Goal: Understand process/instructions

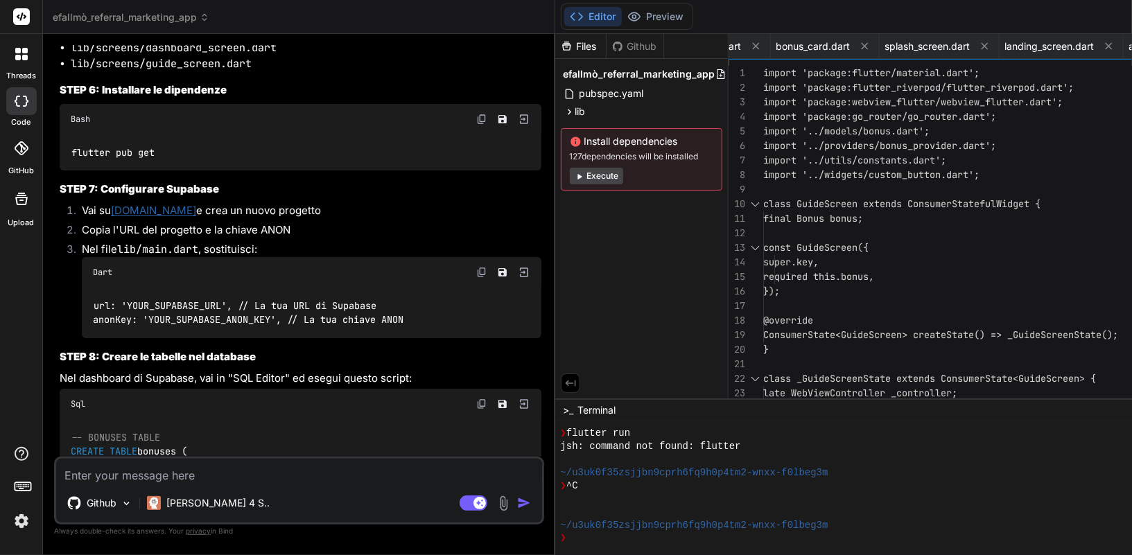
scroll to position [3416, 0]
drag, startPoint x: 200, startPoint y: 321, endPoint x: 66, endPoint y: 323, distance: 134.5
copy code "flutter create efallmo"
drag, startPoint x: 132, startPoint y: 366, endPoint x: 55, endPoint y: 361, distance: 77.1
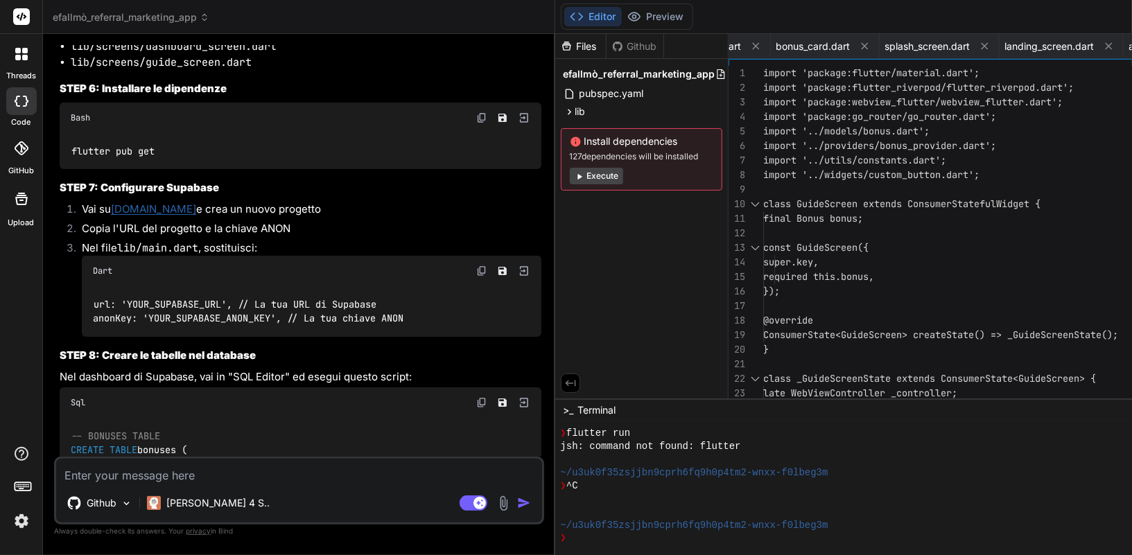
click at [55, 361] on div "You Bind AI 🔹 Project: Efallmò Referral Marketing App 🔧 Tech Stack: Flutter + S…" at bounding box center [299, 299] width 490 height 509
copy code "cd efallmo"
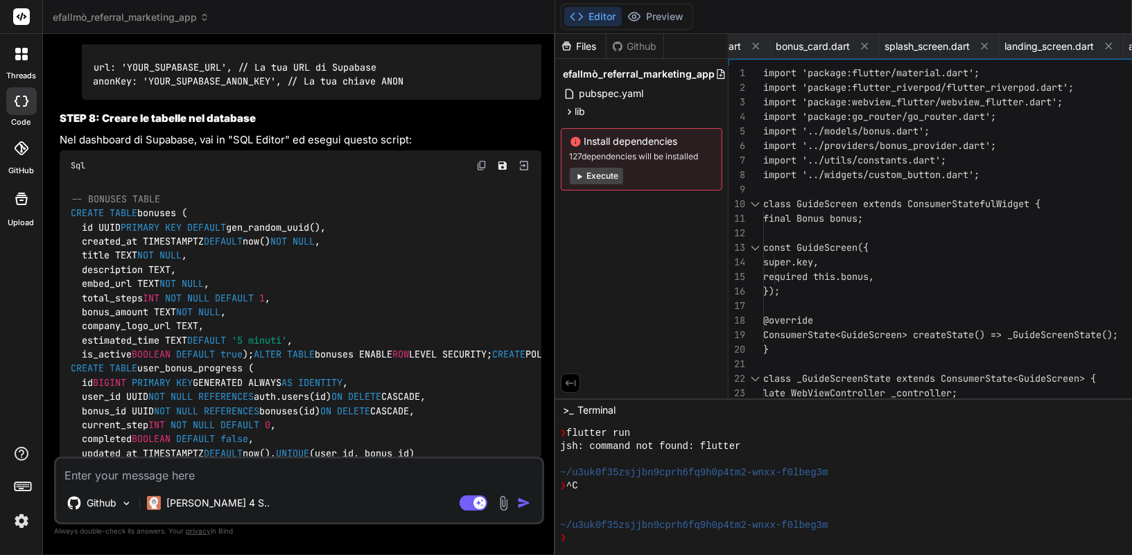
scroll to position [3670, 0]
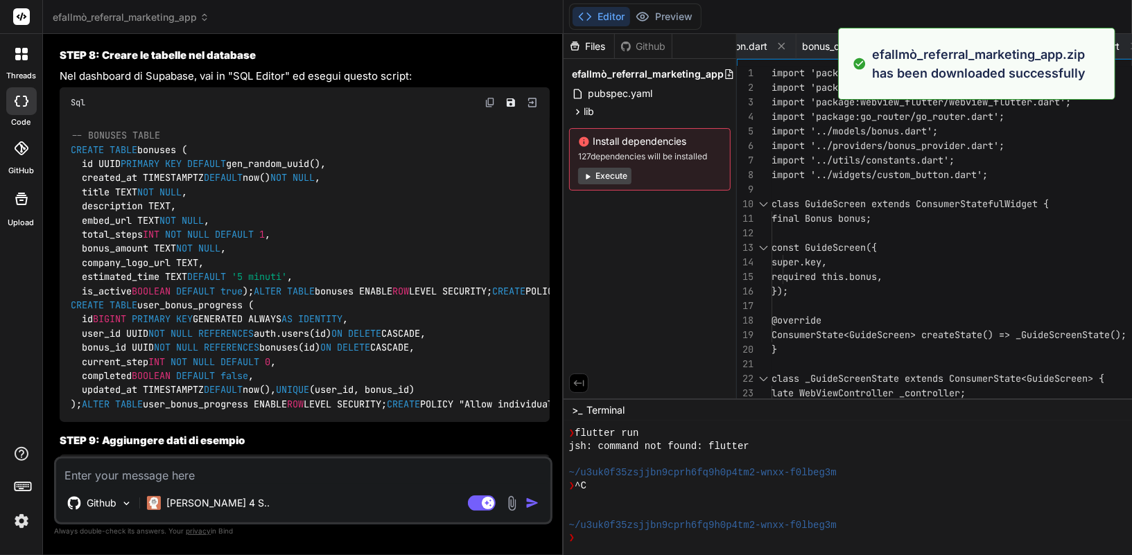
type textarea "x"
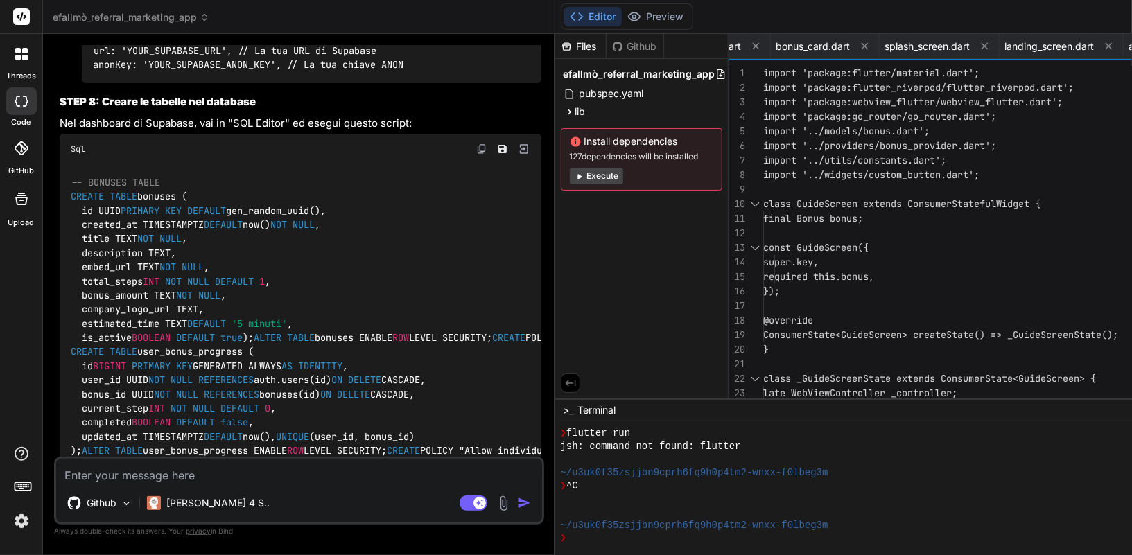
drag, startPoint x: 194, startPoint y: 342, endPoint x: 67, endPoint y: 286, distance: 139.1
copy code "mkdir -p lib/screens mkdir -p lib/models mkdir -p lib/providers mkdir -p lib/ut…"
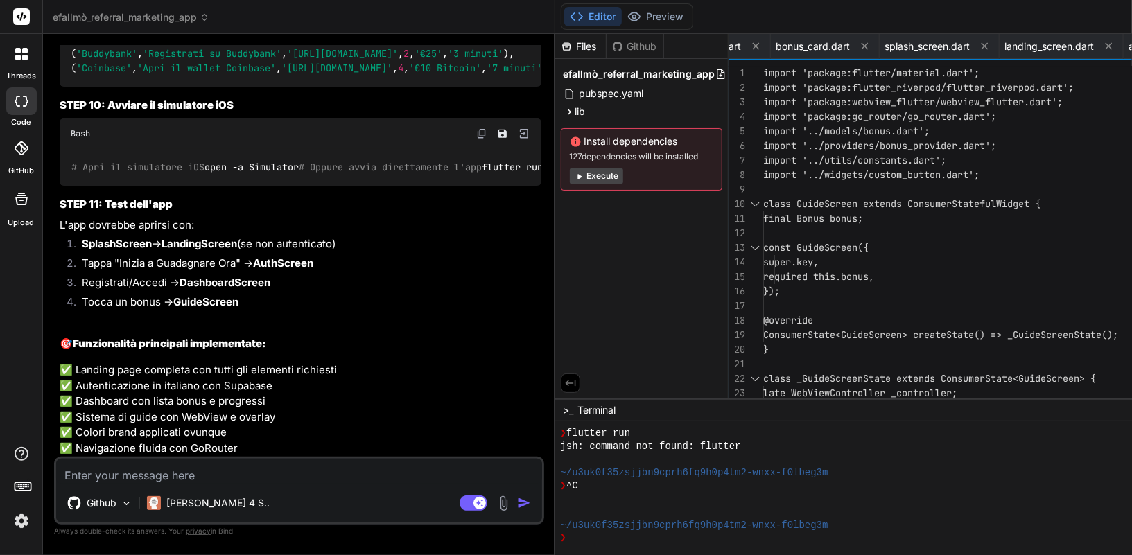
scroll to position [4184, 0]
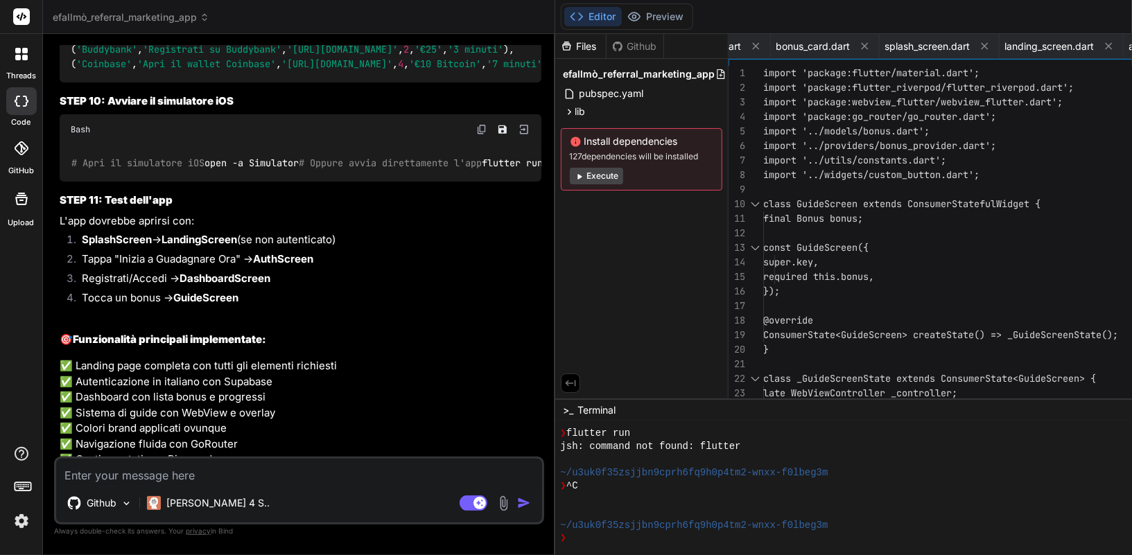
click at [157, 472] on textarea at bounding box center [299, 471] width 486 height 25
paste textarea "nellocollaro@MacBook-Air-di-Nello efallmo % flutter pub get Resolving dependenc…"
type textarea "nellocollaro@MacBook-Air-di-Nello efallmo % flutter pub get Resolving dependenc…"
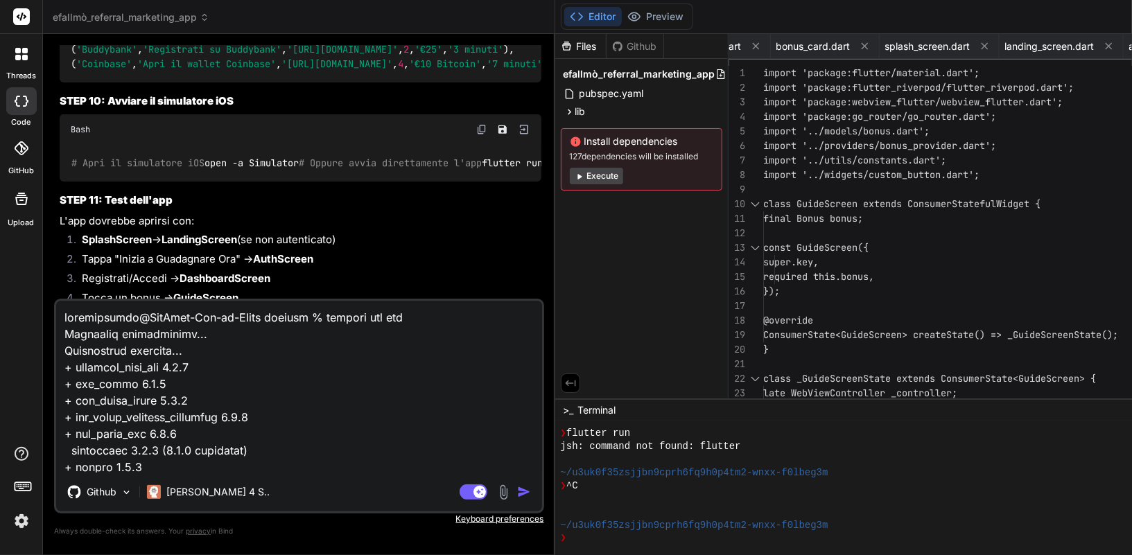
scroll to position [2080, 0]
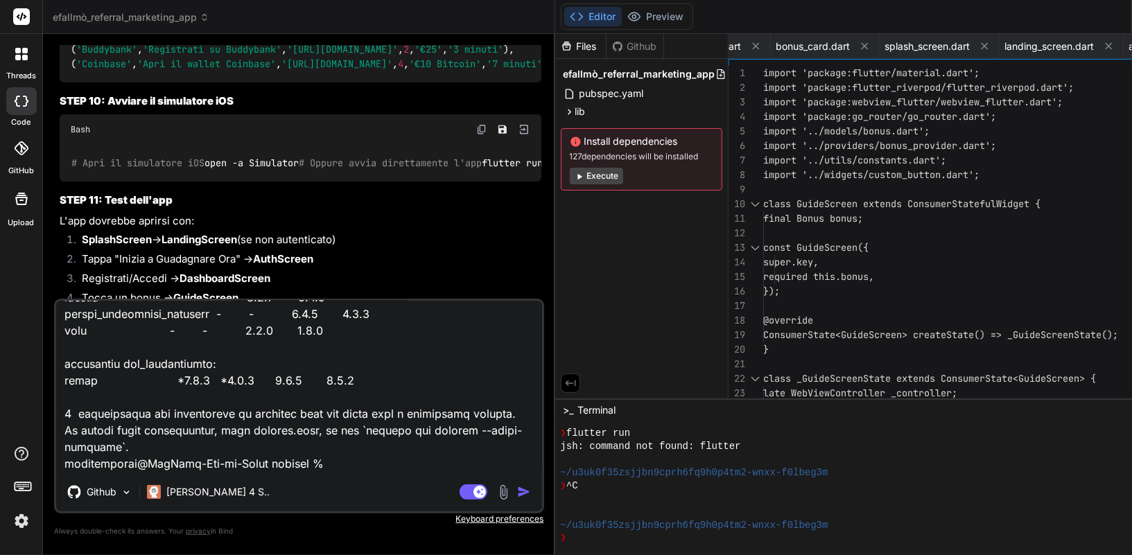
type textarea "x"
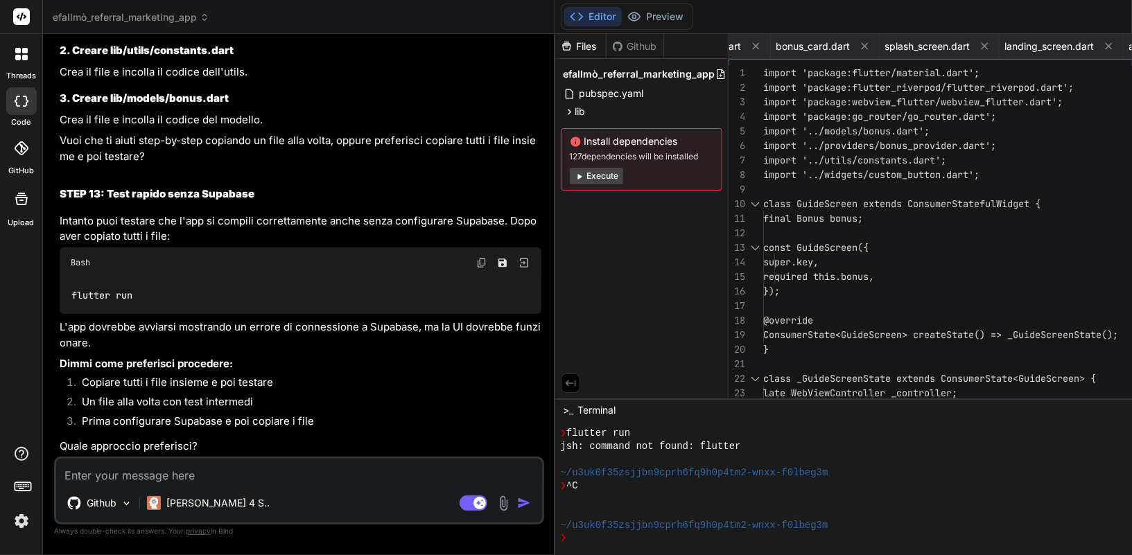
scroll to position [6983, 0]
drag, startPoint x: 202, startPoint y: 243, endPoint x: 67, endPoint y: 181, distance: 148.8
copy code "mkdir -p lib/screens mkdir -p lib/models mkdir -p lib/providers mkdir -p lib/ut…"
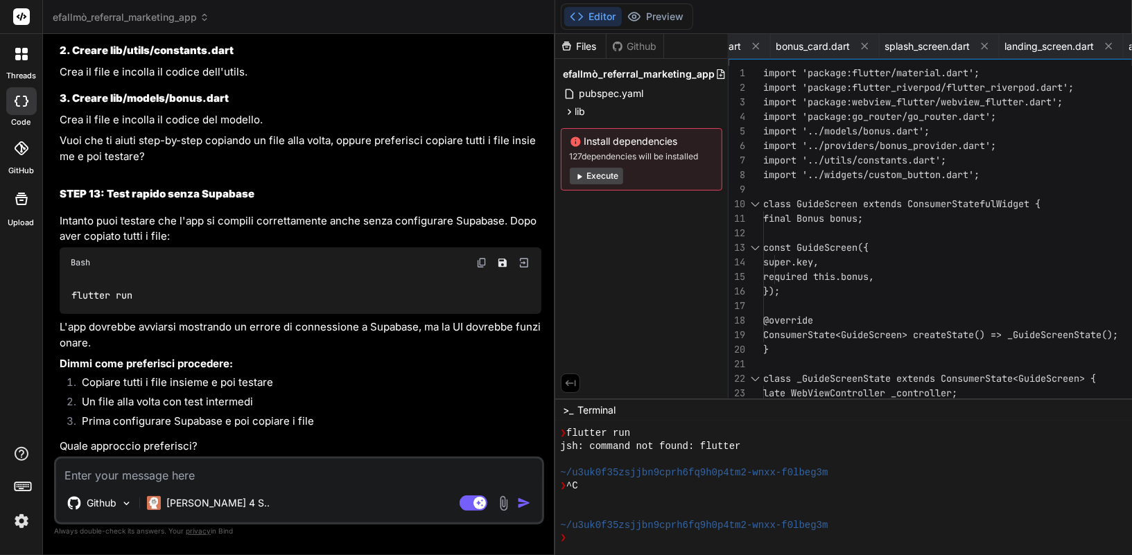
scroll to position [7114, 0]
click at [165, 475] on textarea at bounding box center [299, 471] width 486 height 25
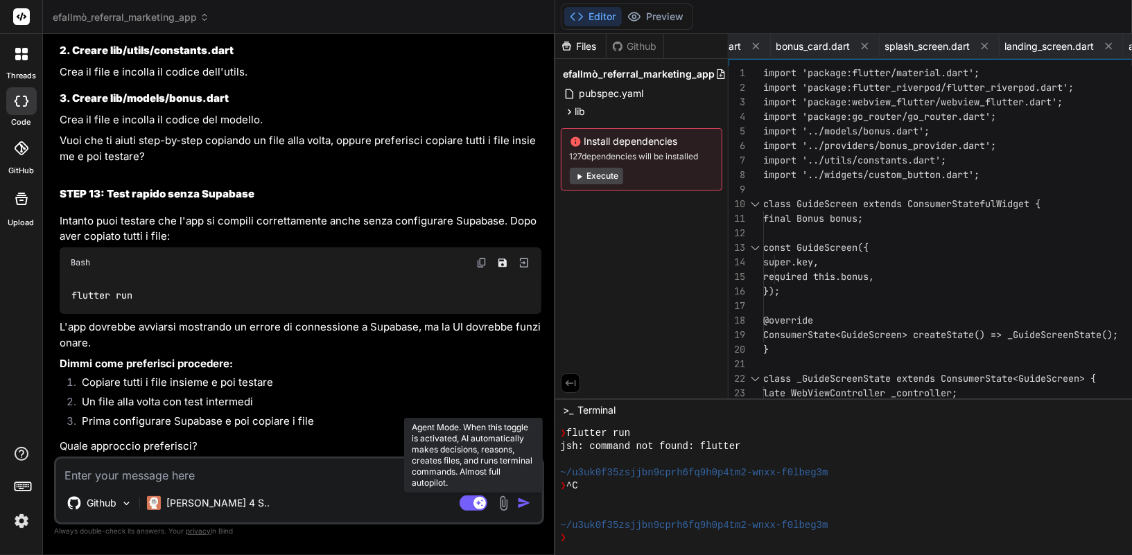
click at [473, 504] on rect at bounding box center [479, 503] width 12 height 12
type textarea "x"
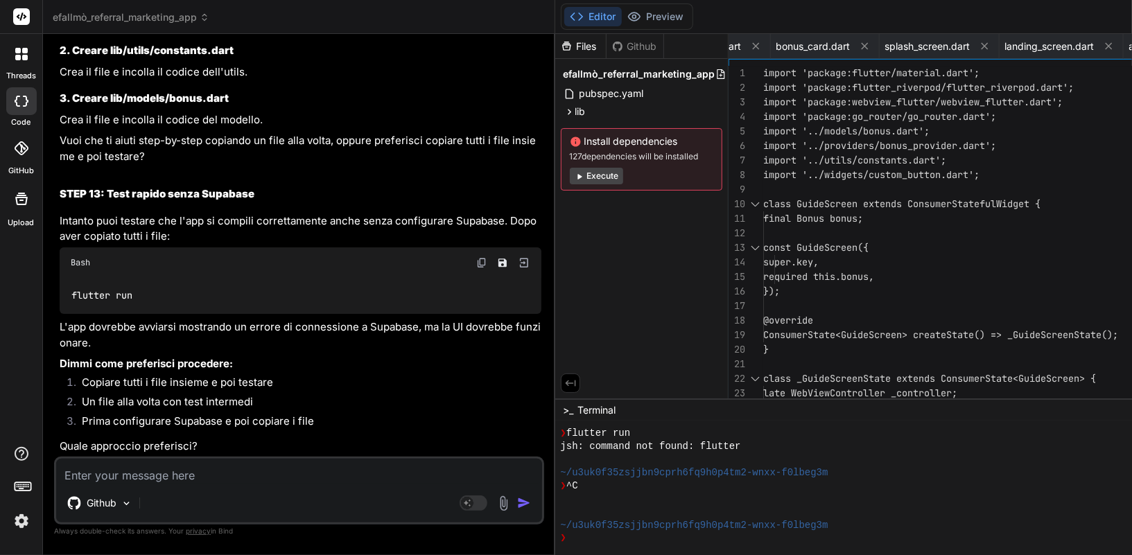
click at [200, 472] on textarea at bounding box center [299, 471] width 486 height 25
paste textarea "Last login: [DATE] 21:15:15 on ttys000 nellocollaro@MacBook-Air-di-Nello ~ % op…"
type textarea "Last login: [DATE] 21:15:15 on ttys000 nellocollaro@MacBook-Air-di-Nello ~ % op…"
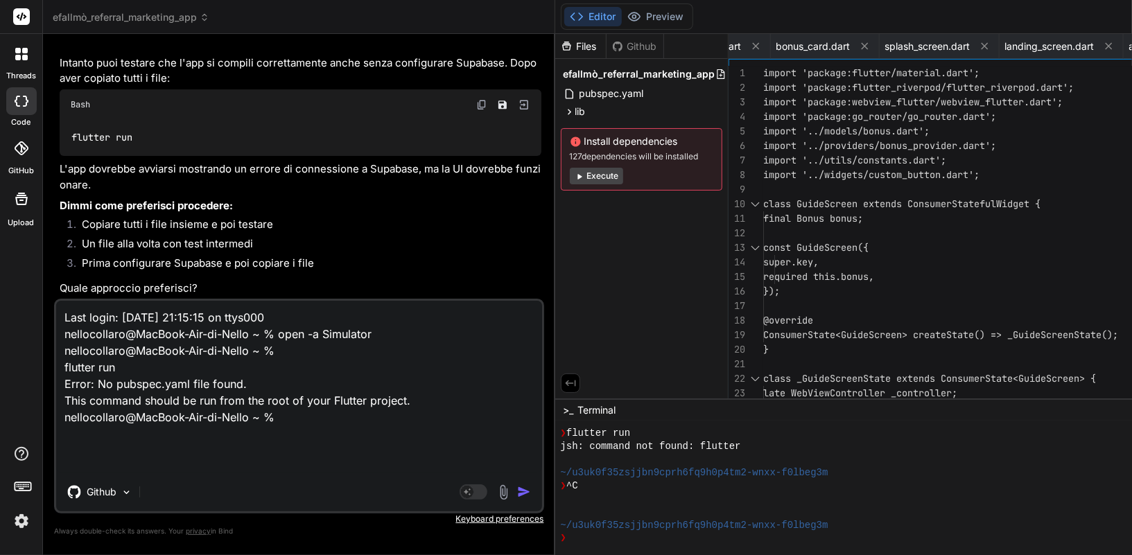
type textarea "x"
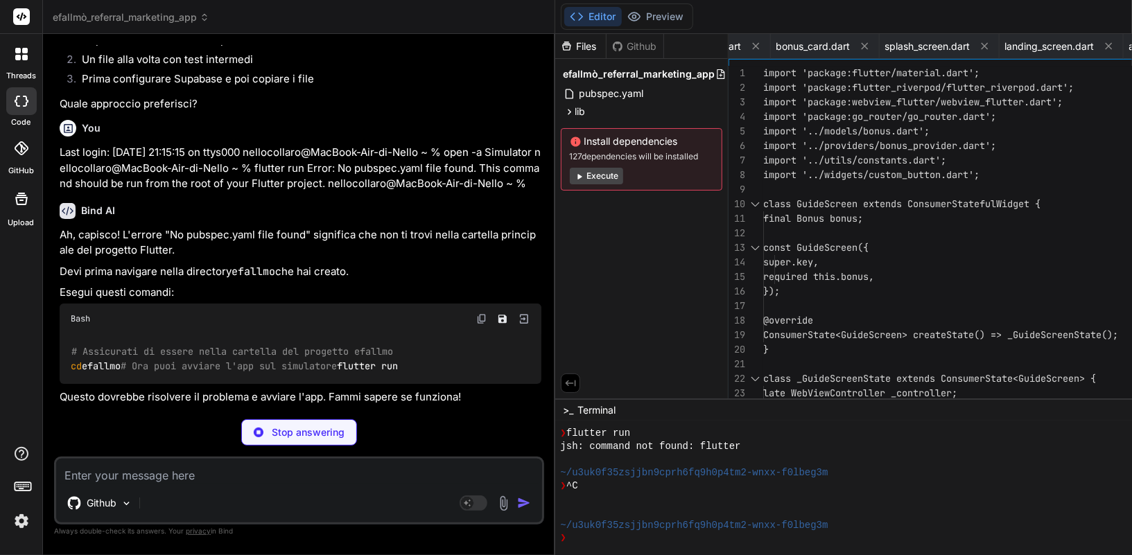
scroll to position [7548, 0]
type textarea "x"
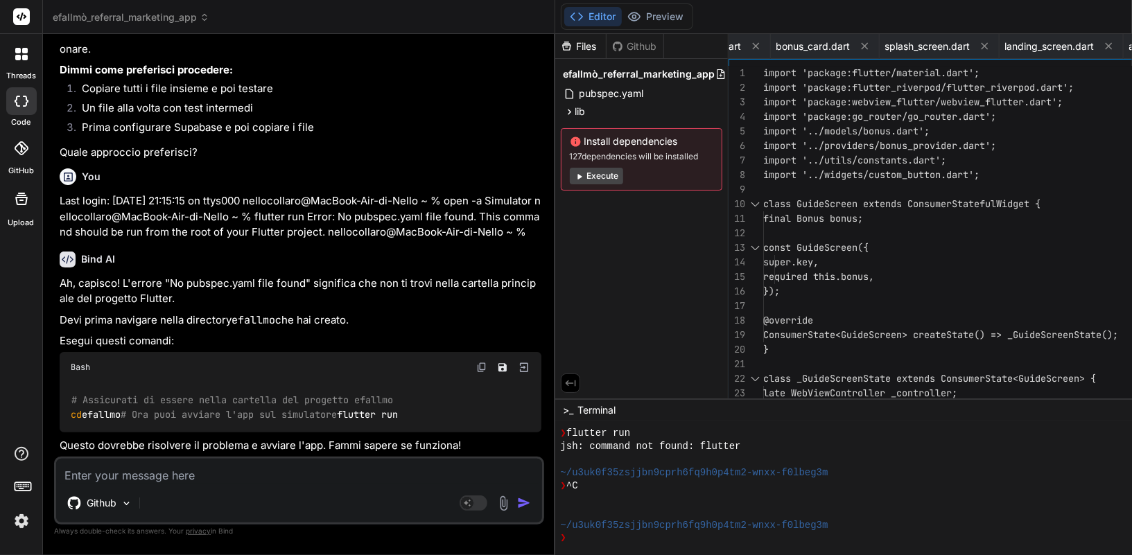
scroll to position [7724, 0]
drag, startPoint x: 130, startPoint y: 358, endPoint x: 68, endPoint y: 358, distance: 61.7
click at [68, 383] on div "# Assicurati di essere nella cartella del progetto efallmo cd efallmo # Ora puo…" at bounding box center [301, 408] width 482 height 51
copy code "cd efallmo"
drag, startPoint x: 143, startPoint y: 403, endPoint x: 47, endPoint y: 398, distance: 95.8
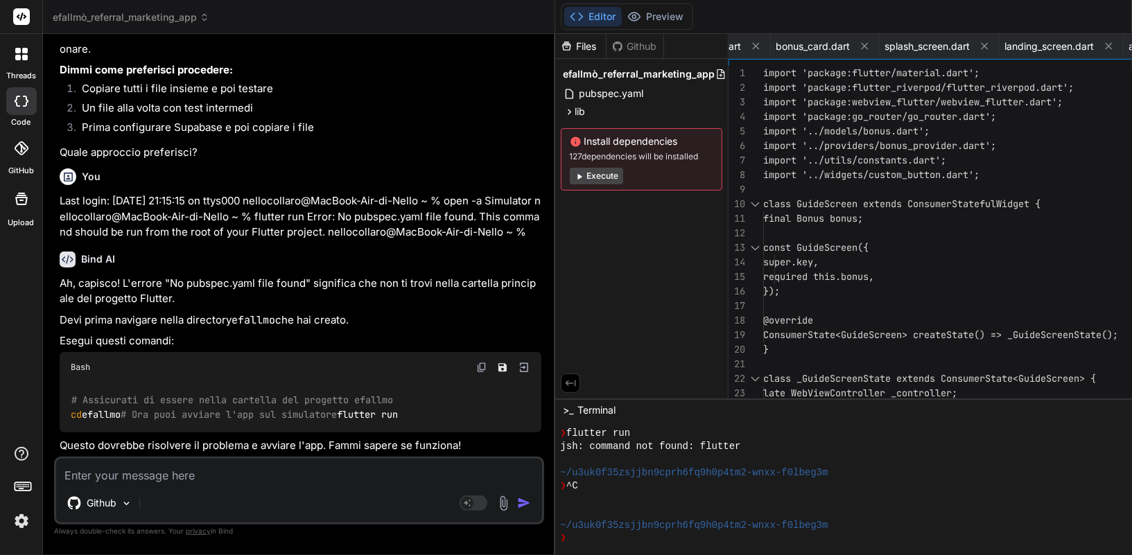
click at [47, 398] on div "Bind AI Web Search Created with Pixso. Code Generator You Bind AI 🔹 Project: Ef…" at bounding box center [299, 294] width 512 height 520
copy code "flutter run"
click at [180, 471] on textarea at bounding box center [299, 471] width 486 height 25
paste textarea "Lore ipsum: Dol Sit 70 57:41:00 am cons689 adipiscingel@SedDoei-Tem-in-Utlab ~ …"
type textarea "Lore ipsum: Dol Sit 70 57:41:00 am cons689 adipiscingel@SedDoei-Tem-in-Utlab ~ …"
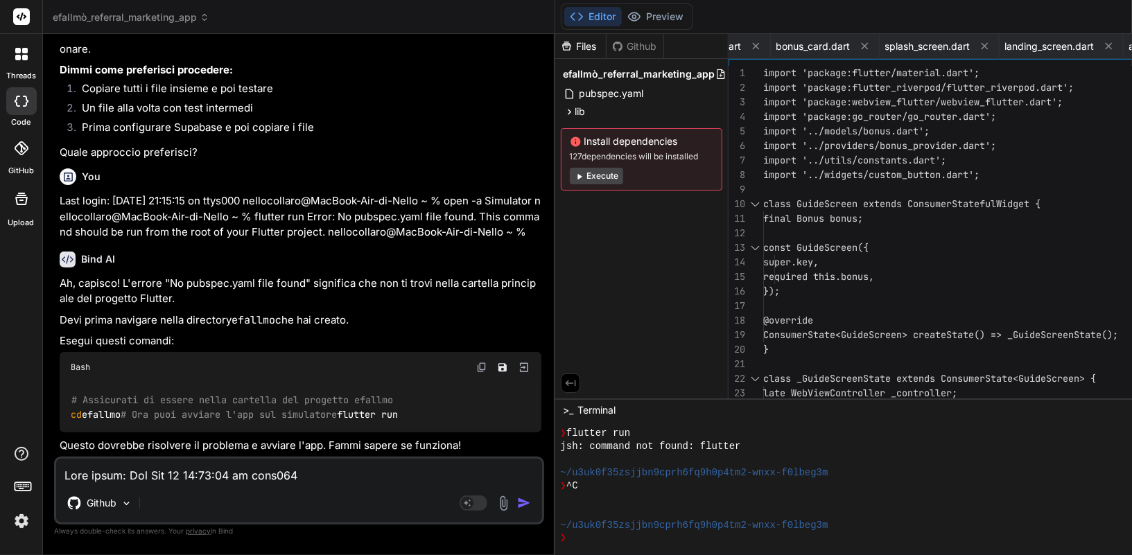
scroll to position [25111, 0]
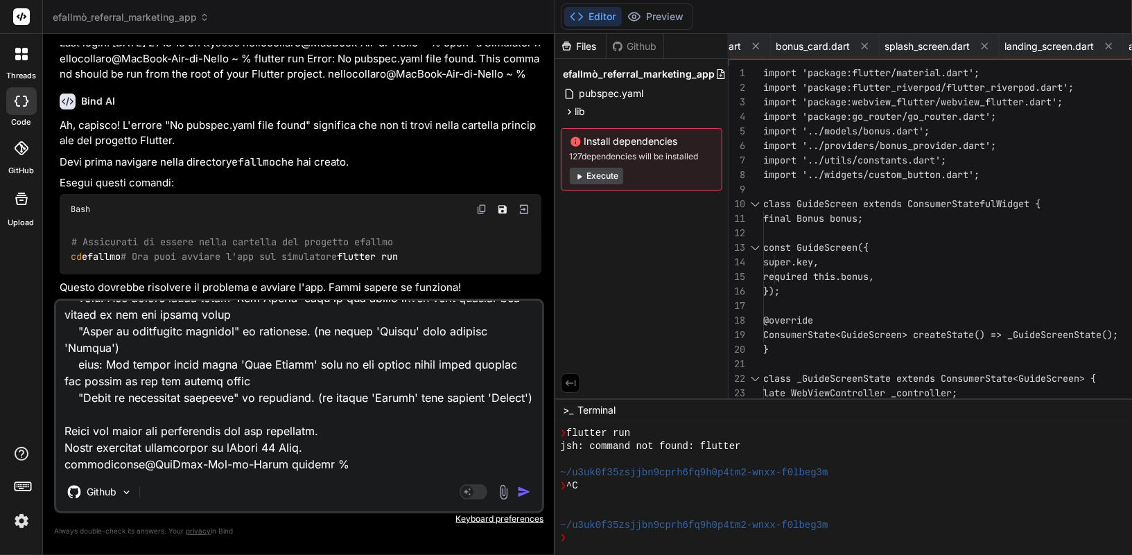
type textarea "x"
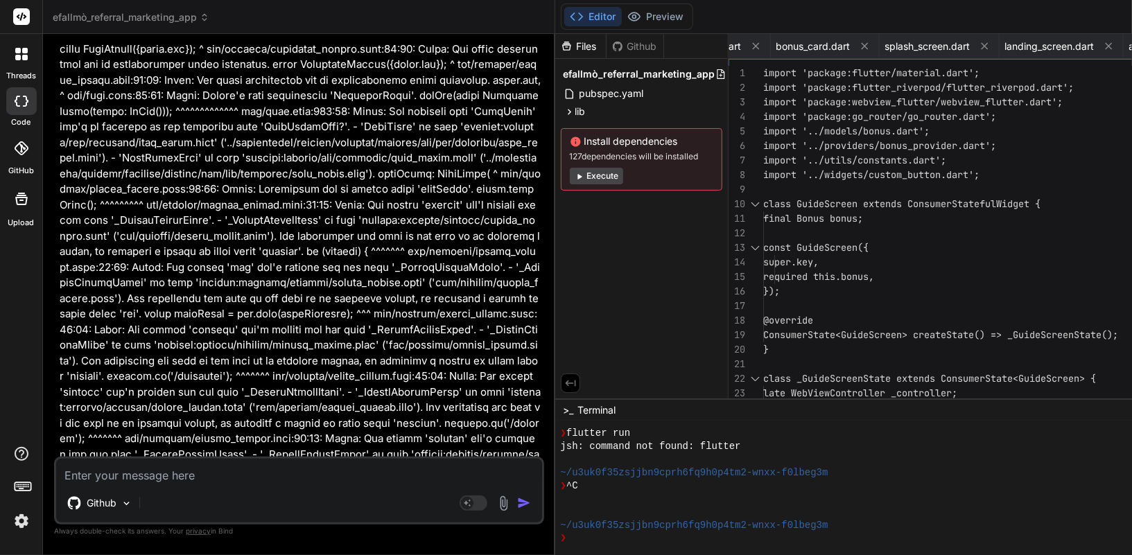
scroll to position [8137, 0]
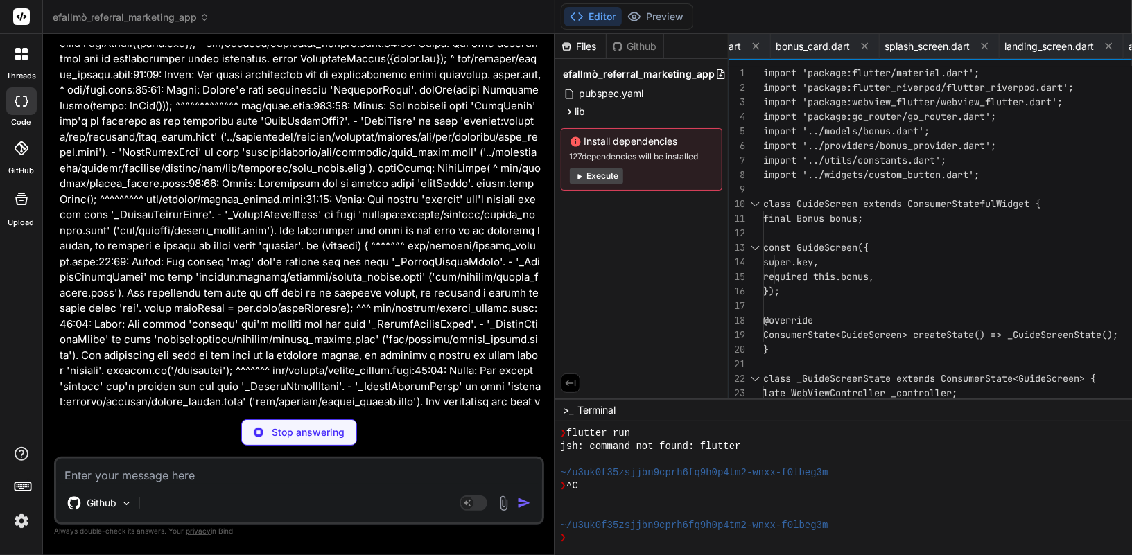
type textarea "x"
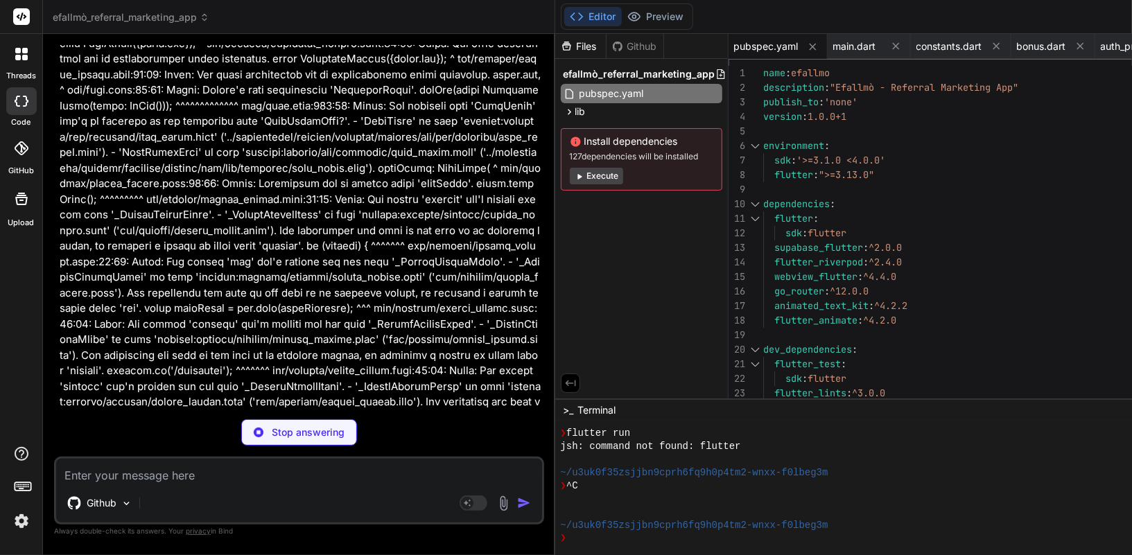
type textarea "x"
type textarea "), useMaterial3: true, ), routerConfig: _router, ); } }"
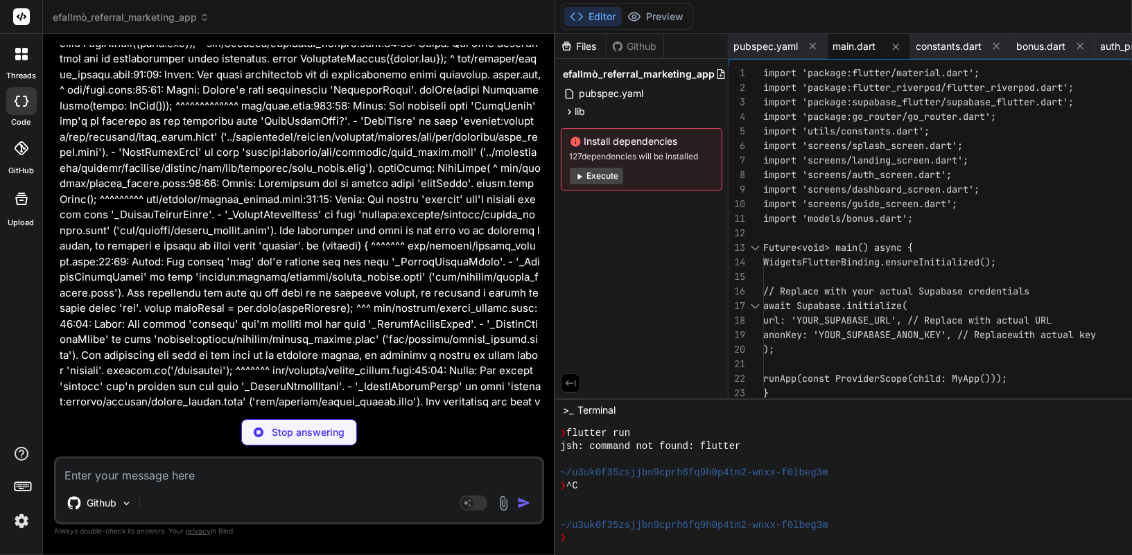
type textarea "x"
type textarea "return AuthNotifier(supabase); });"
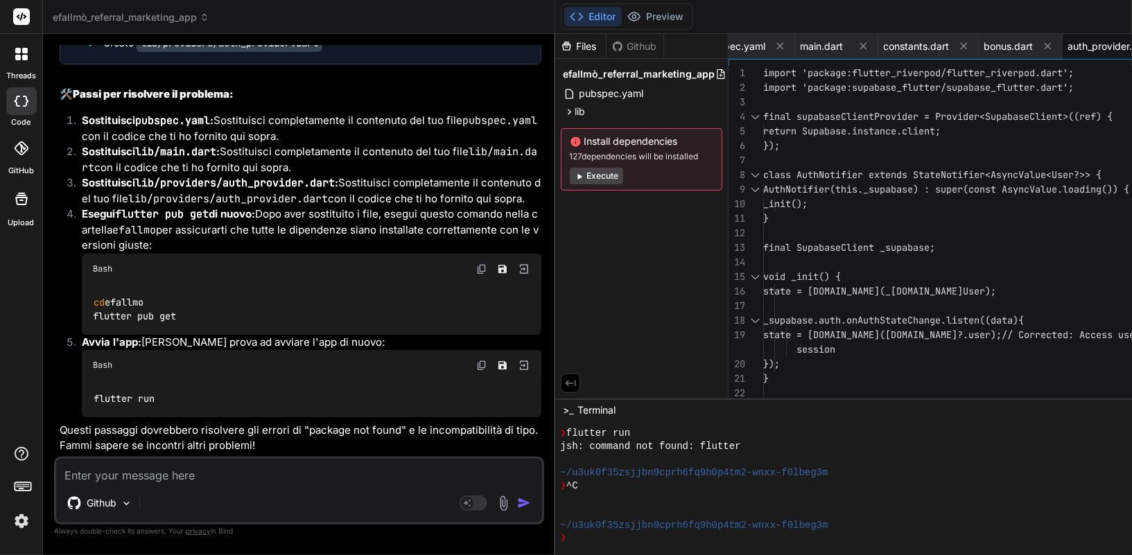
scroll to position [21193, 0]
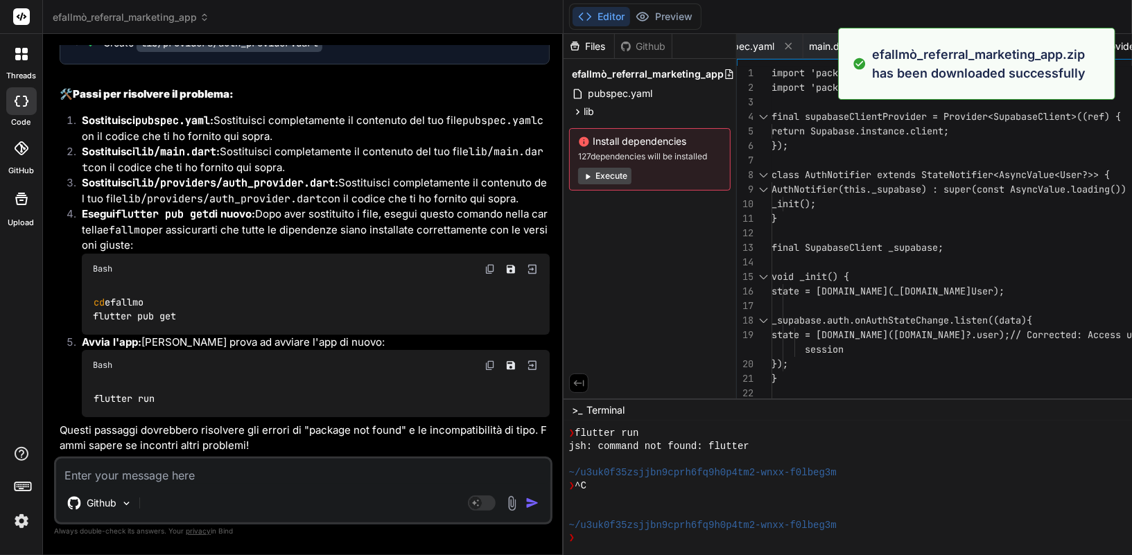
type textarea "x"
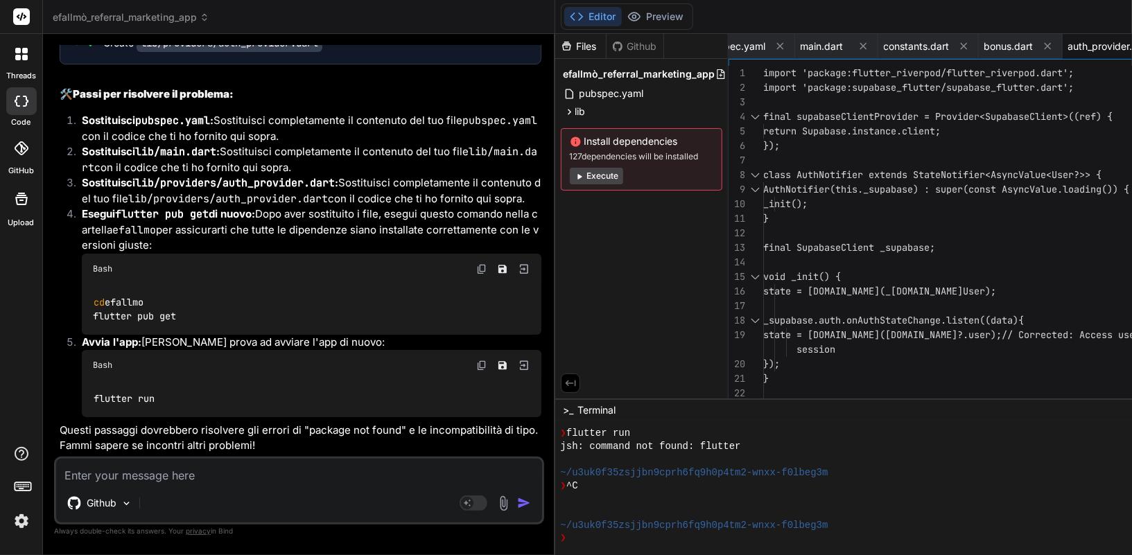
drag, startPoint x: 181, startPoint y: 399, endPoint x: 86, endPoint y: 387, distance: 95.7
click at [86, 335] on div "cd efallmo flutter pub get" at bounding box center [312, 309] width 460 height 51
copy code "cd efallmo flutter pub get"
click at [277, 466] on textarea at bounding box center [299, 471] width 486 height 25
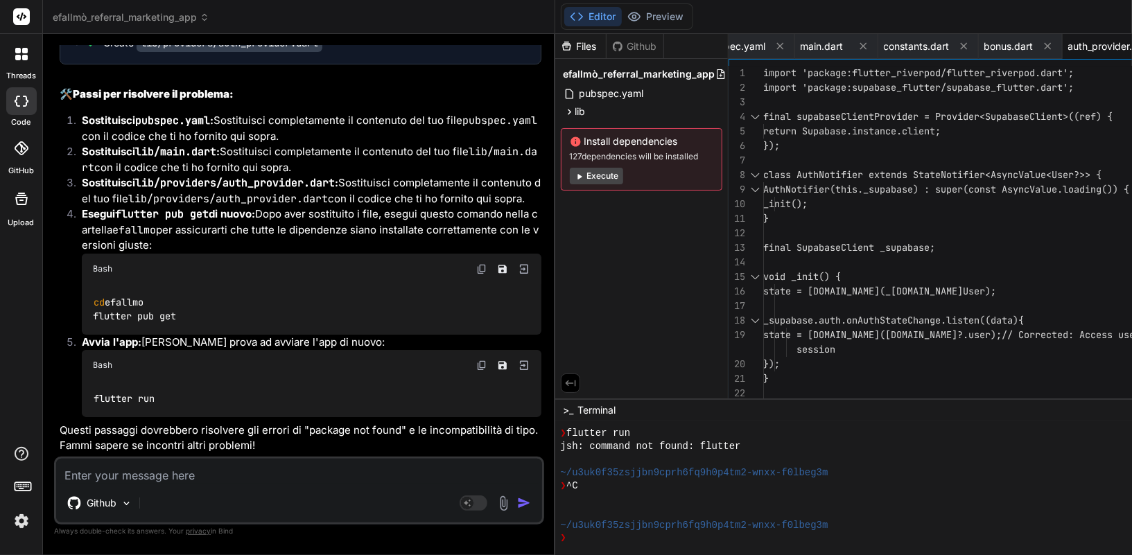
paste textarea "Lore ipsum: Dol Sit 75 93:00:09 am cons434 adipiscingel@SedDoei-Tem-in-Utlab ~ …"
type textarea "Lore ipsum: Dol Sit 75 93:00:09 am cons434 adipiscingel@SedDoei-Tem-in-Utlab ~ …"
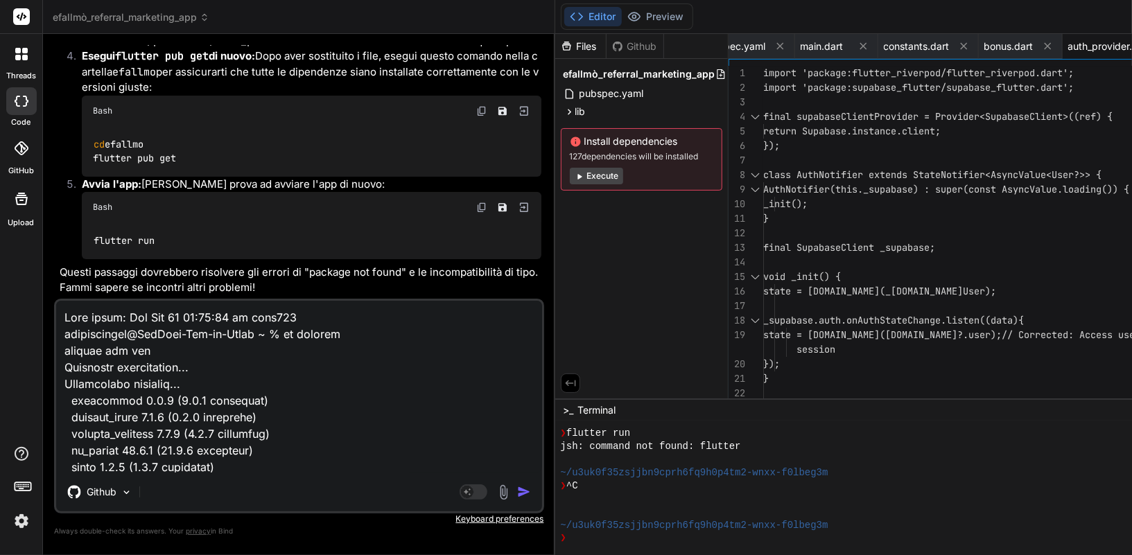
scroll to position [1148, 0]
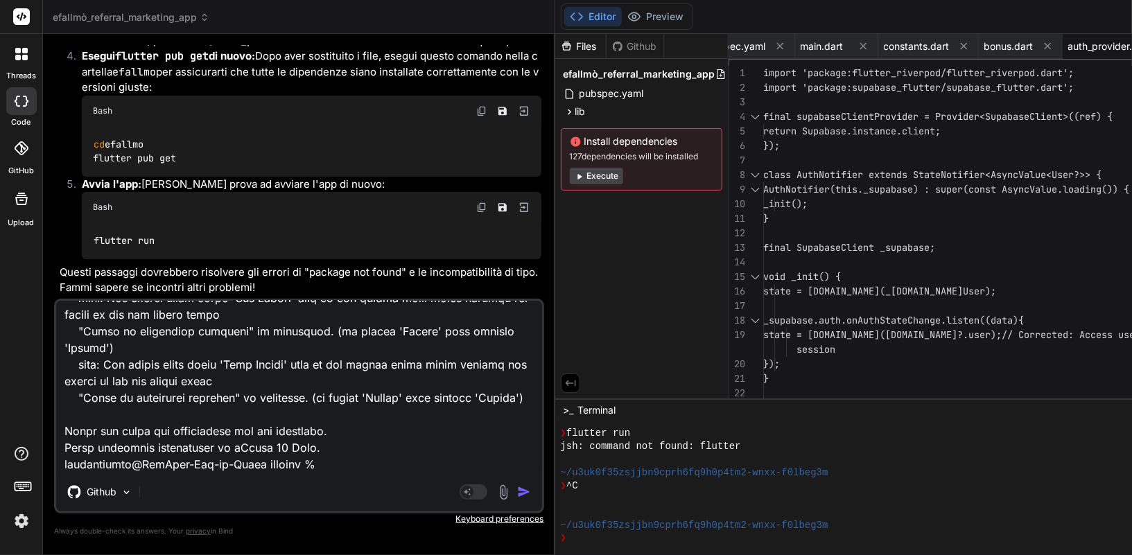
type textarea "x"
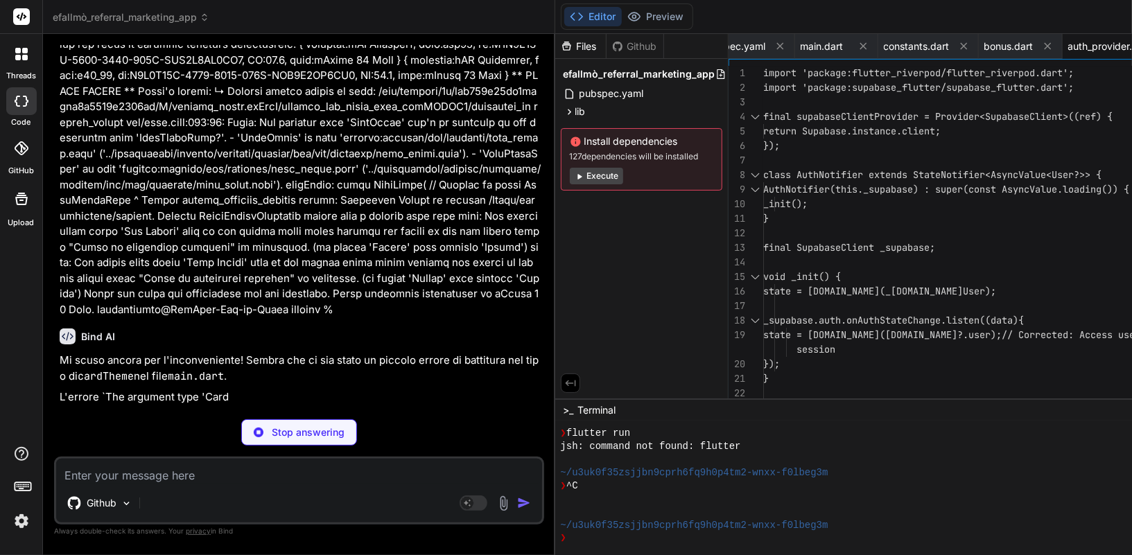
scroll to position [22027, 0]
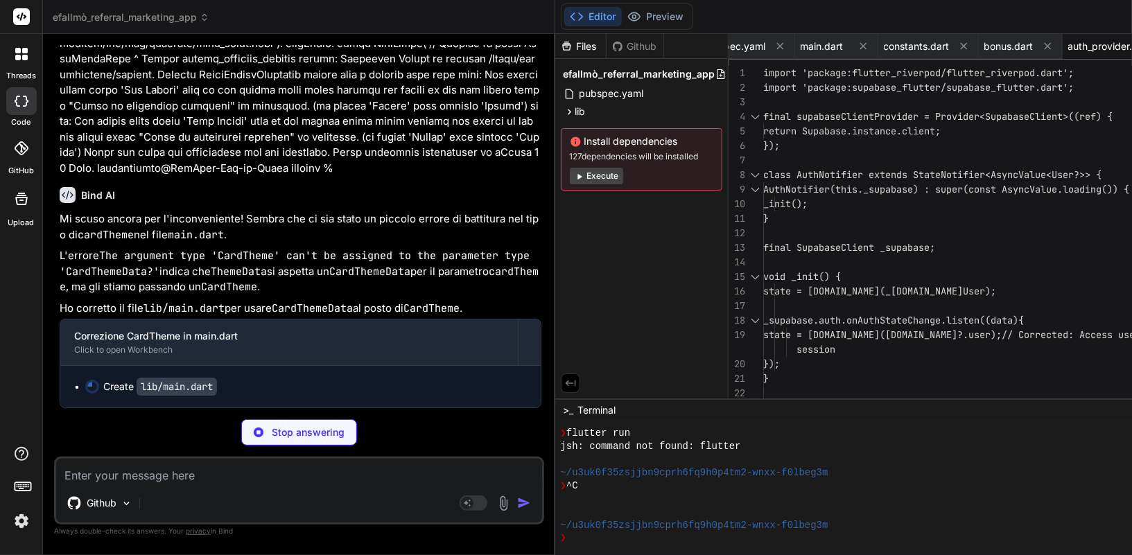
type textarea "x"
type textarea "useMaterial3: true, ), routerConfig: _router, ); } }"
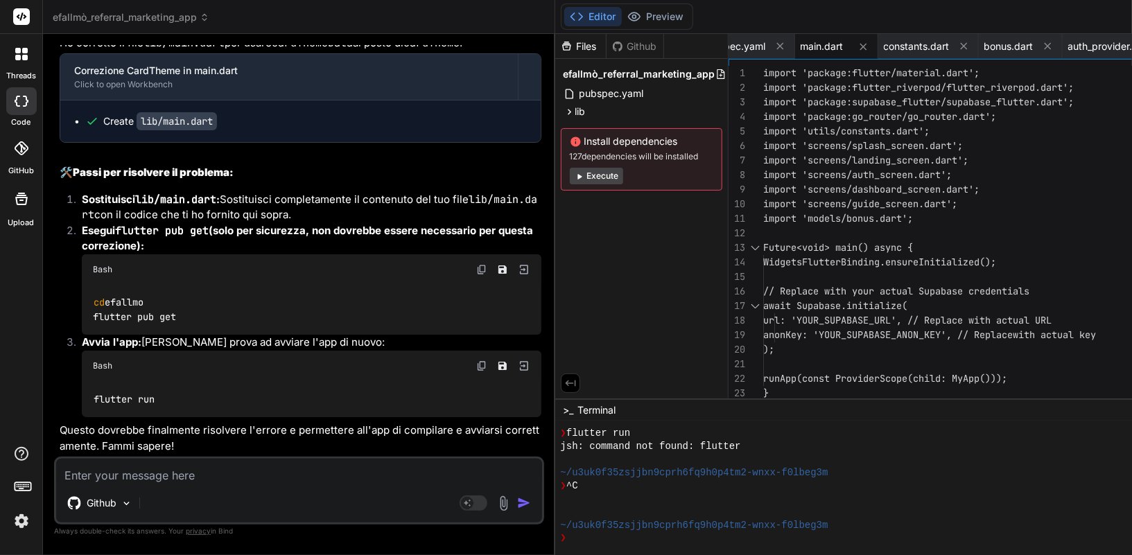
scroll to position [22541, 0]
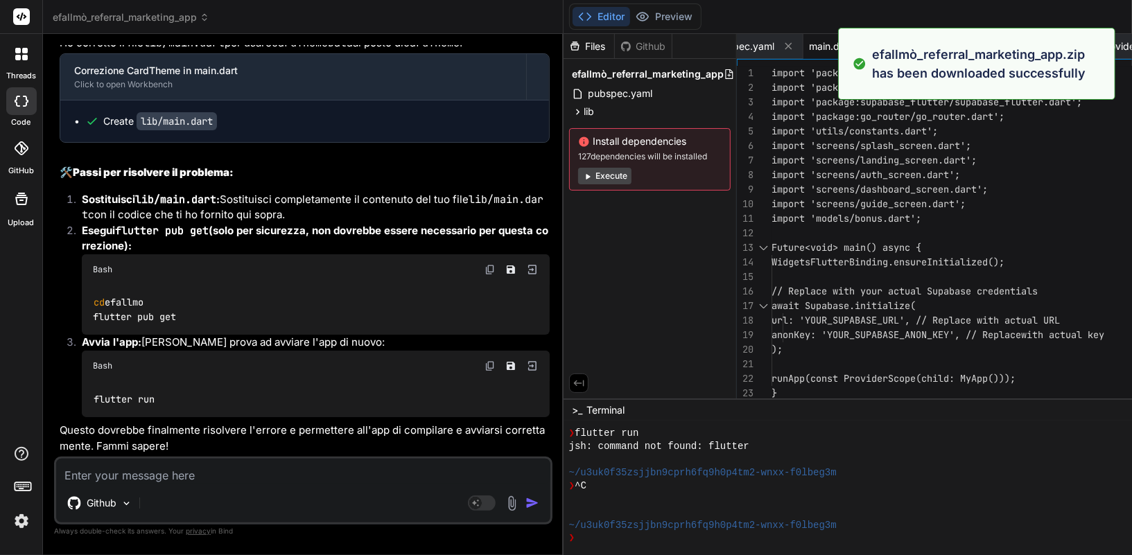
type textarea "x"
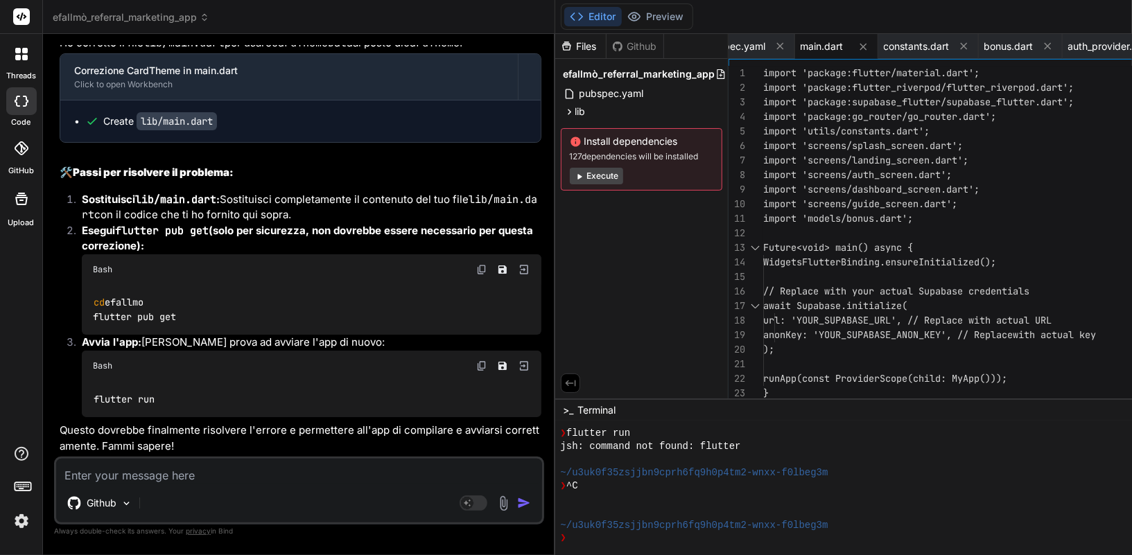
click at [476, 264] on img at bounding box center [481, 269] width 11 height 11
click at [476, 365] on img at bounding box center [481, 365] width 11 height 11
click at [174, 474] on textarea at bounding box center [299, 471] width 486 height 25
paste textarea "Resolving dependencies... Downloading packages... characters 1.4.0 (1.4.1 avail…"
type textarea "Resolving dependencies... Downloading packages... characters 1.4.0 (1.4.1 avail…"
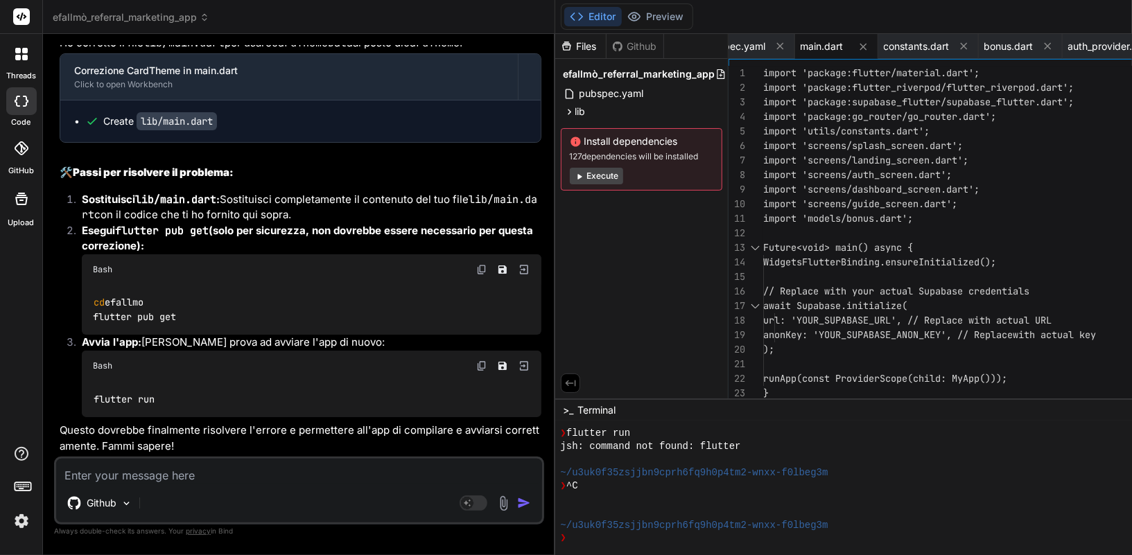
type textarea "x"
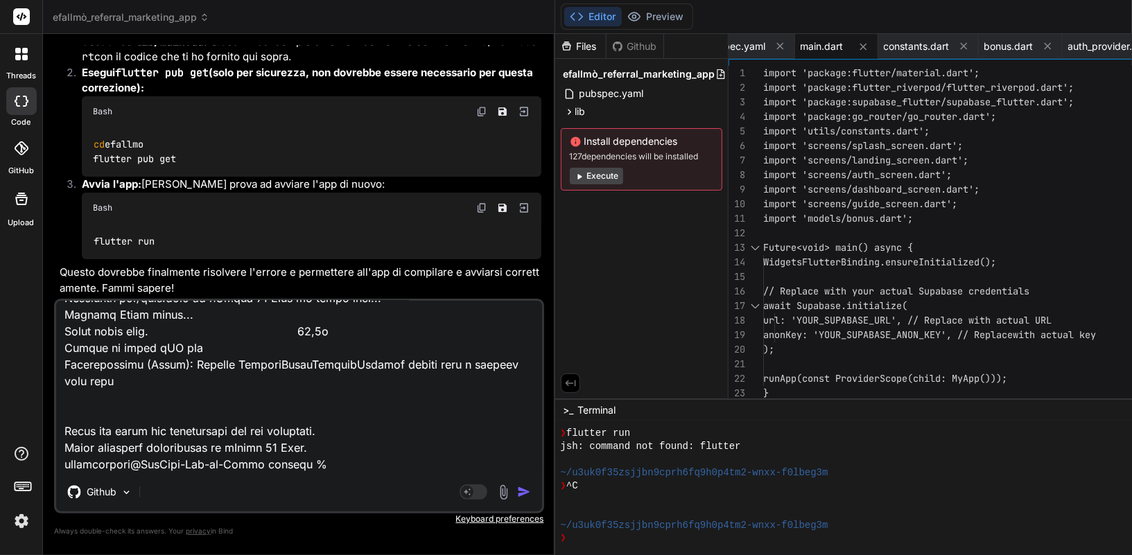
type textarea "Resolving dependencies... Downloading packages... characters 1.4.0 (1.4.1 avail…"
type textarea "x"
type textarea "Resolving dependencies... Downloading packages... characters 1.4.0 (1.4.1 avail…"
type textarea "x"
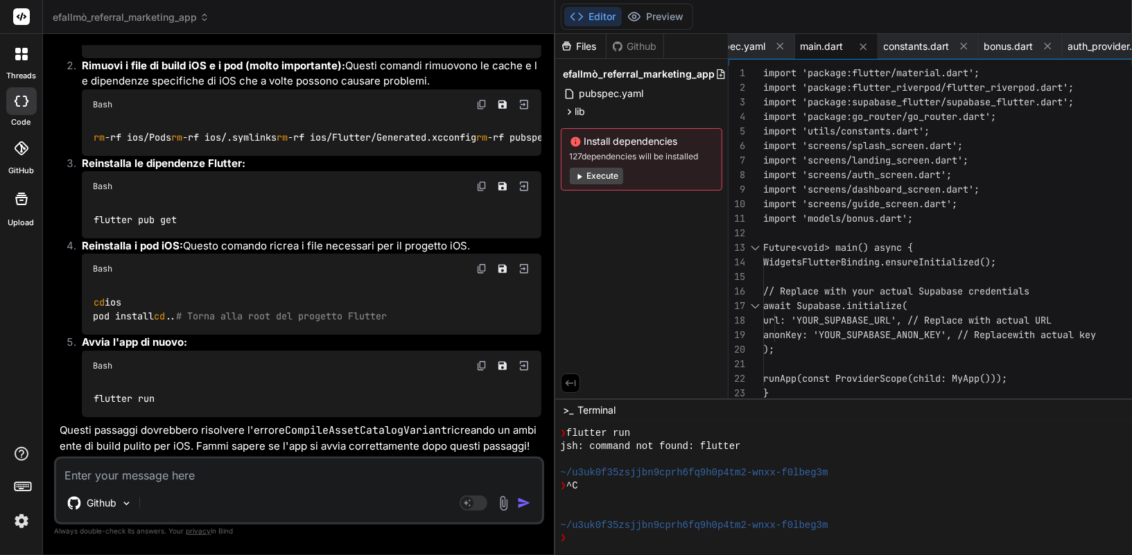
scroll to position [23393, 0]
click at [476, 110] on img at bounding box center [481, 104] width 11 height 11
click at [476, 192] on img at bounding box center [481, 186] width 11 height 11
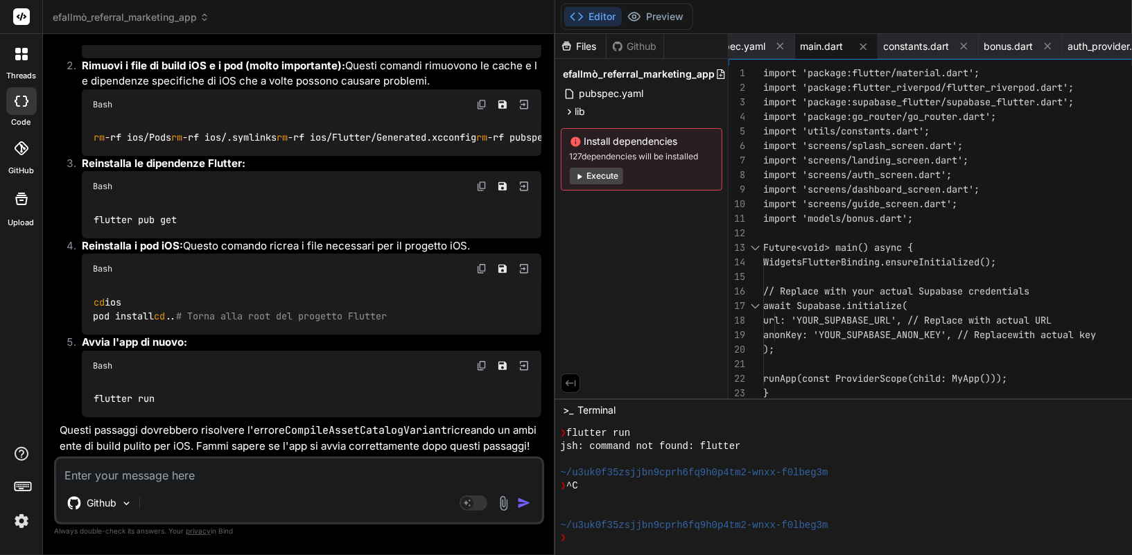
click at [476, 263] on img at bounding box center [481, 268] width 11 height 11
click at [476, 365] on img at bounding box center [481, 365] width 11 height 11
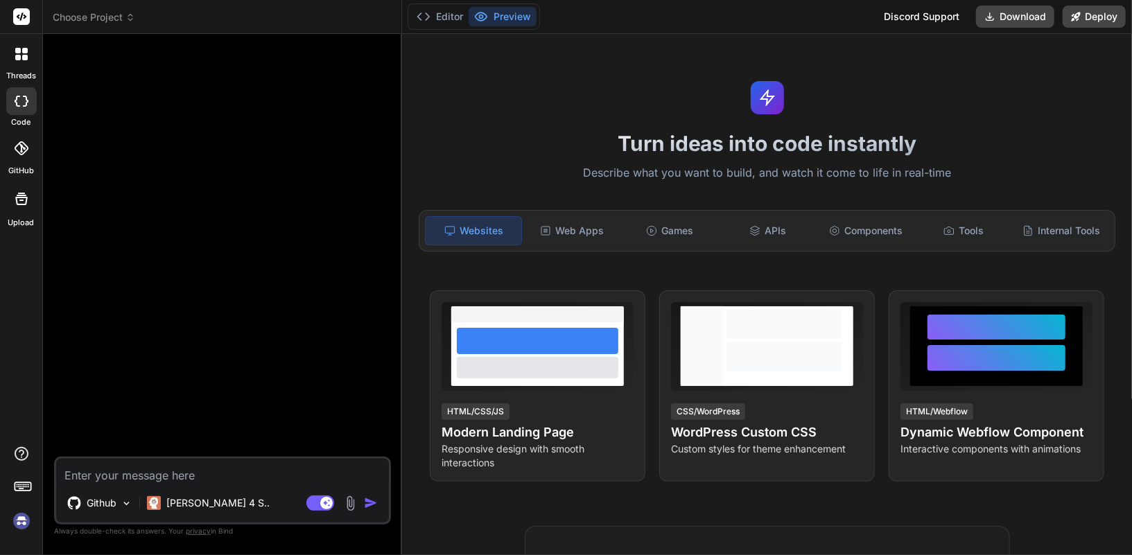
scroll to position [1099, 0]
click at [24, 98] on icon at bounding box center [22, 101] width 14 height 11
type textarea "x"
click at [22, 166] on label "GitHub" at bounding box center [21, 171] width 26 height 12
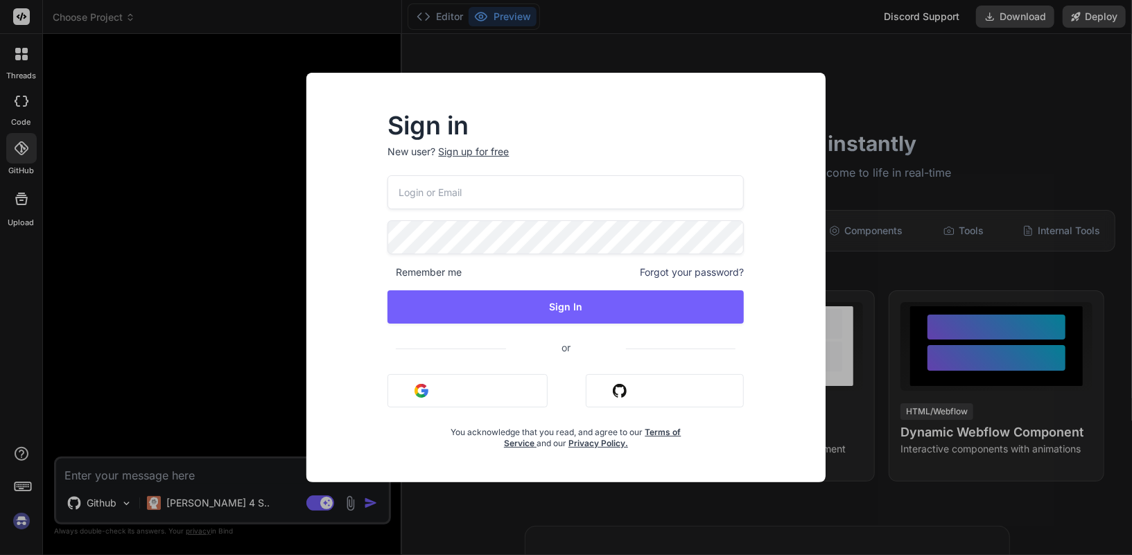
click at [481, 203] on input "email" at bounding box center [565, 192] width 356 height 34
click at [0, 554] on nordpass-portal at bounding box center [0, 555] width 0 height 0
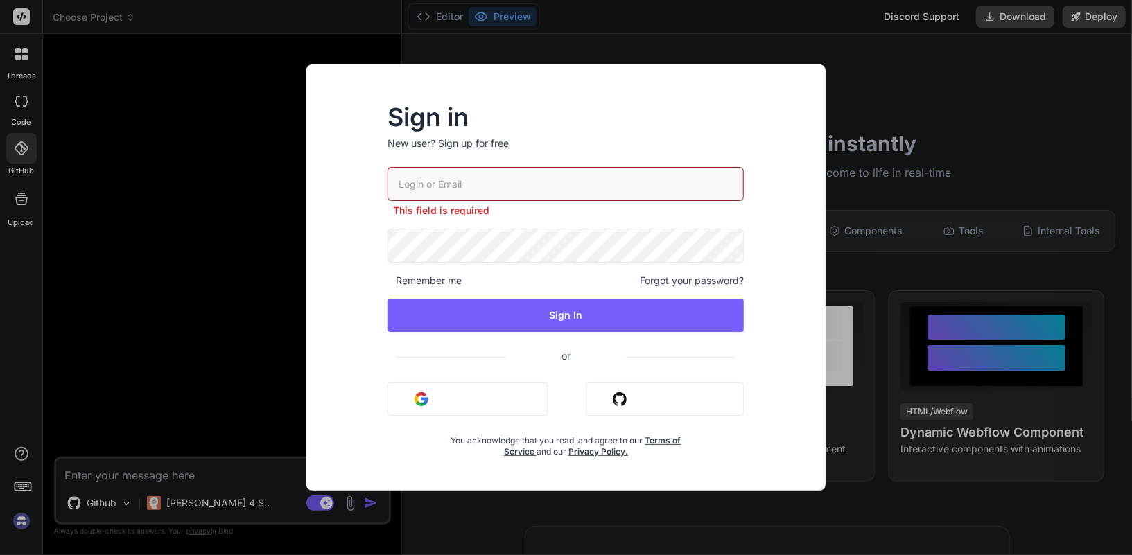
click at [0, 554] on nordpass-portal at bounding box center [0, 555] width 0 height 0
type input "[EMAIL_ADDRESS][DOMAIN_NAME]"
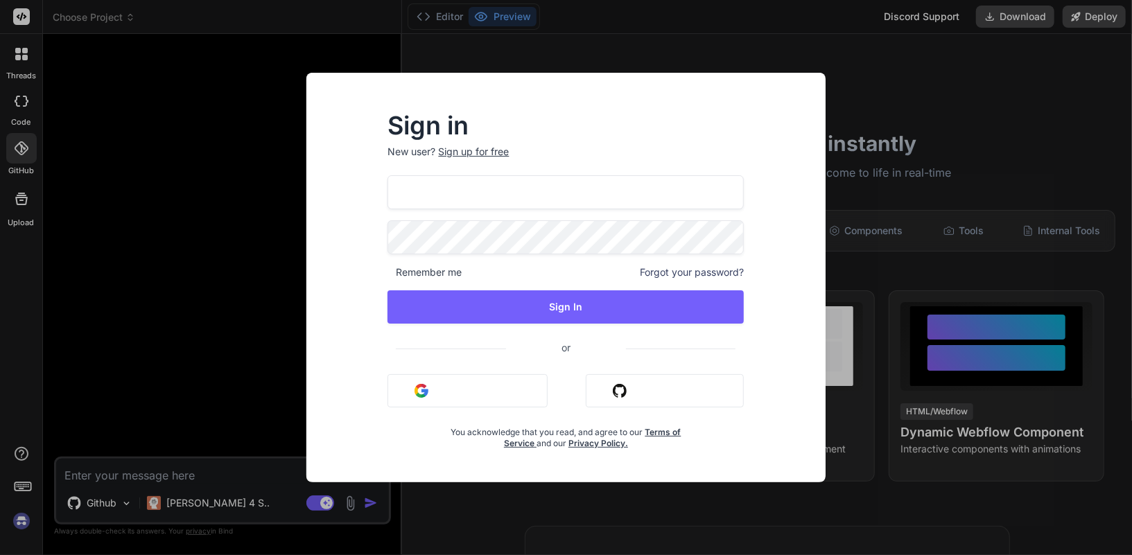
click at [530, 207] on input "[EMAIL_ADDRESS][DOMAIN_NAME]" at bounding box center [565, 192] width 356 height 34
click at [0, 554] on nordpass-autofill-portal at bounding box center [0, 555] width 0 height 0
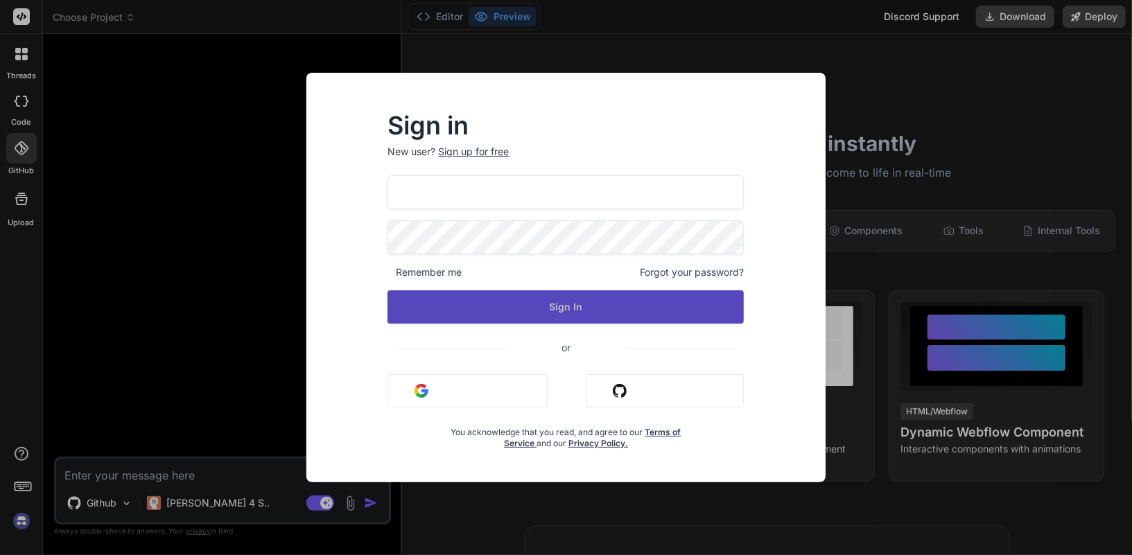
click at [491, 306] on button "Sign In" at bounding box center [565, 306] width 356 height 33
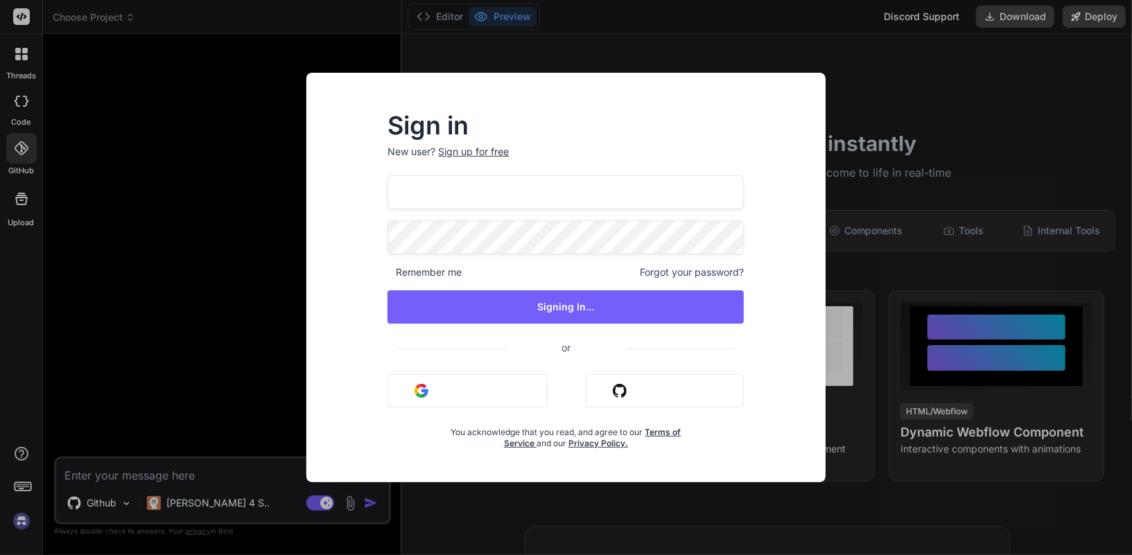
type textarea "x"
